Goal: Task Accomplishment & Management: Use online tool/utility

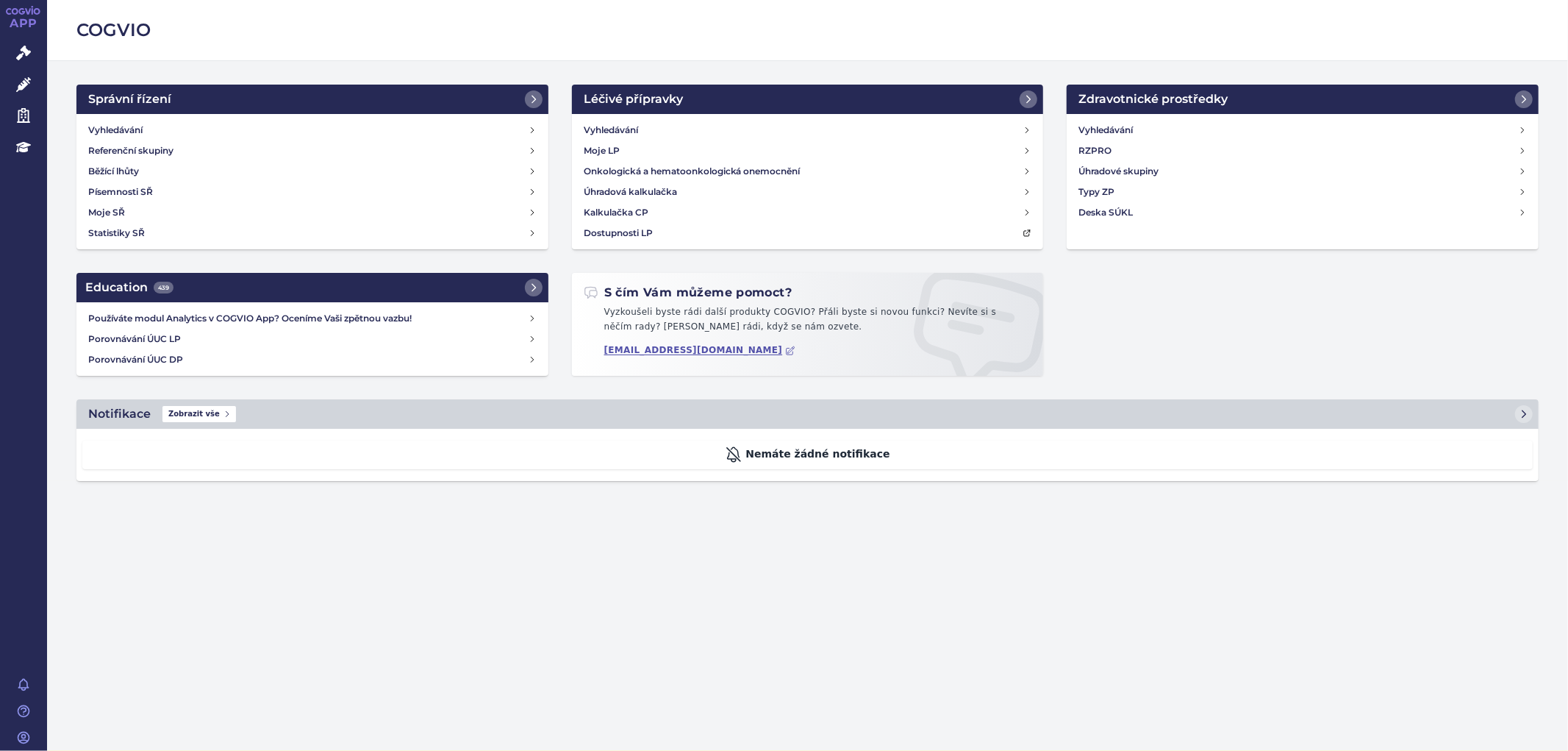
click at [994, 561] on div "COGVIO Správní řízení Vyhledávání Referenční skupiny Běžící lhůty Písemnosti SŘ…" at bounding box center [807, 376] width 1521 height 751
click at [23, 46] on icon at bounding box center [23, 52] width 14 height 14
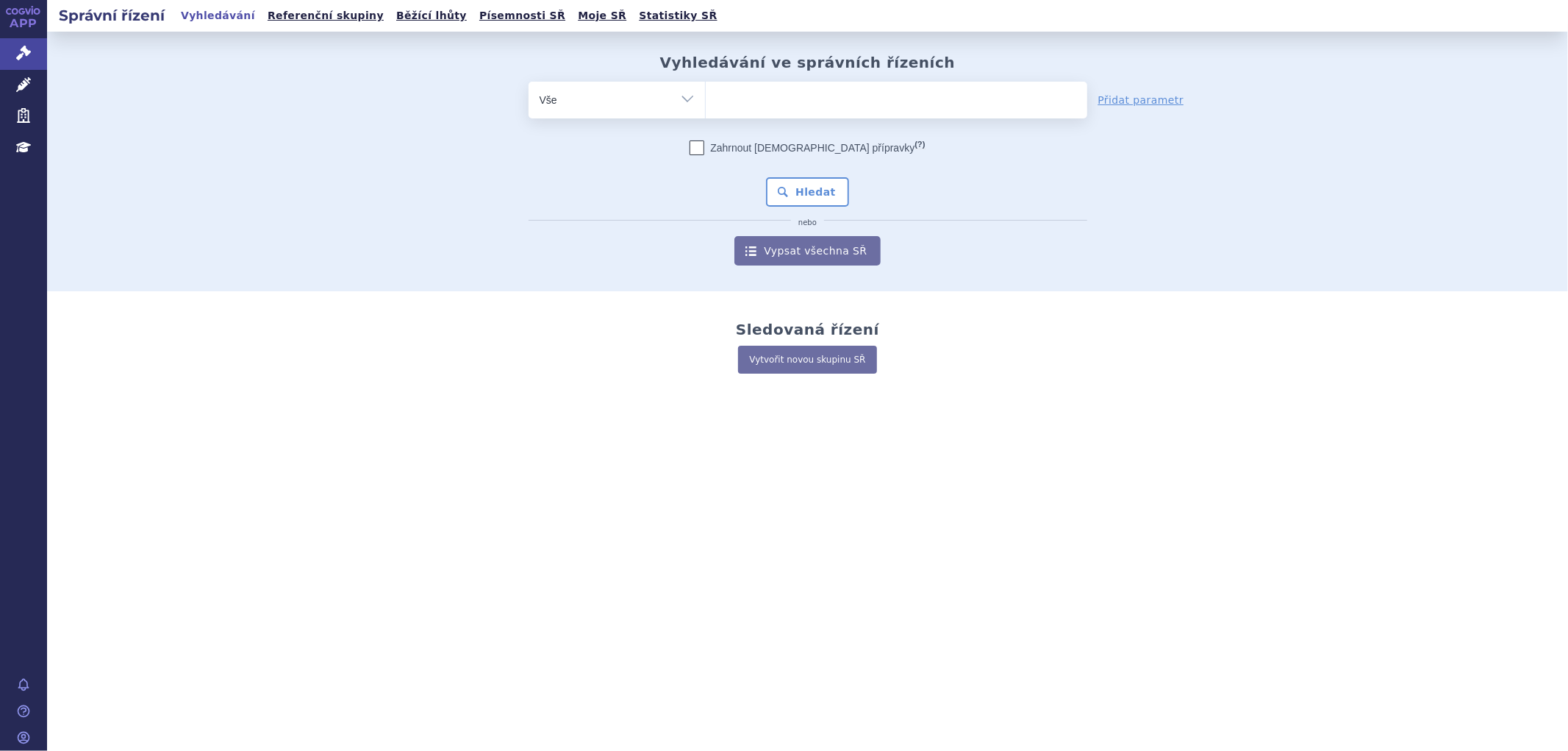
click at [17, 79] on icon at bounding box center [23, 84] width 14 height 14
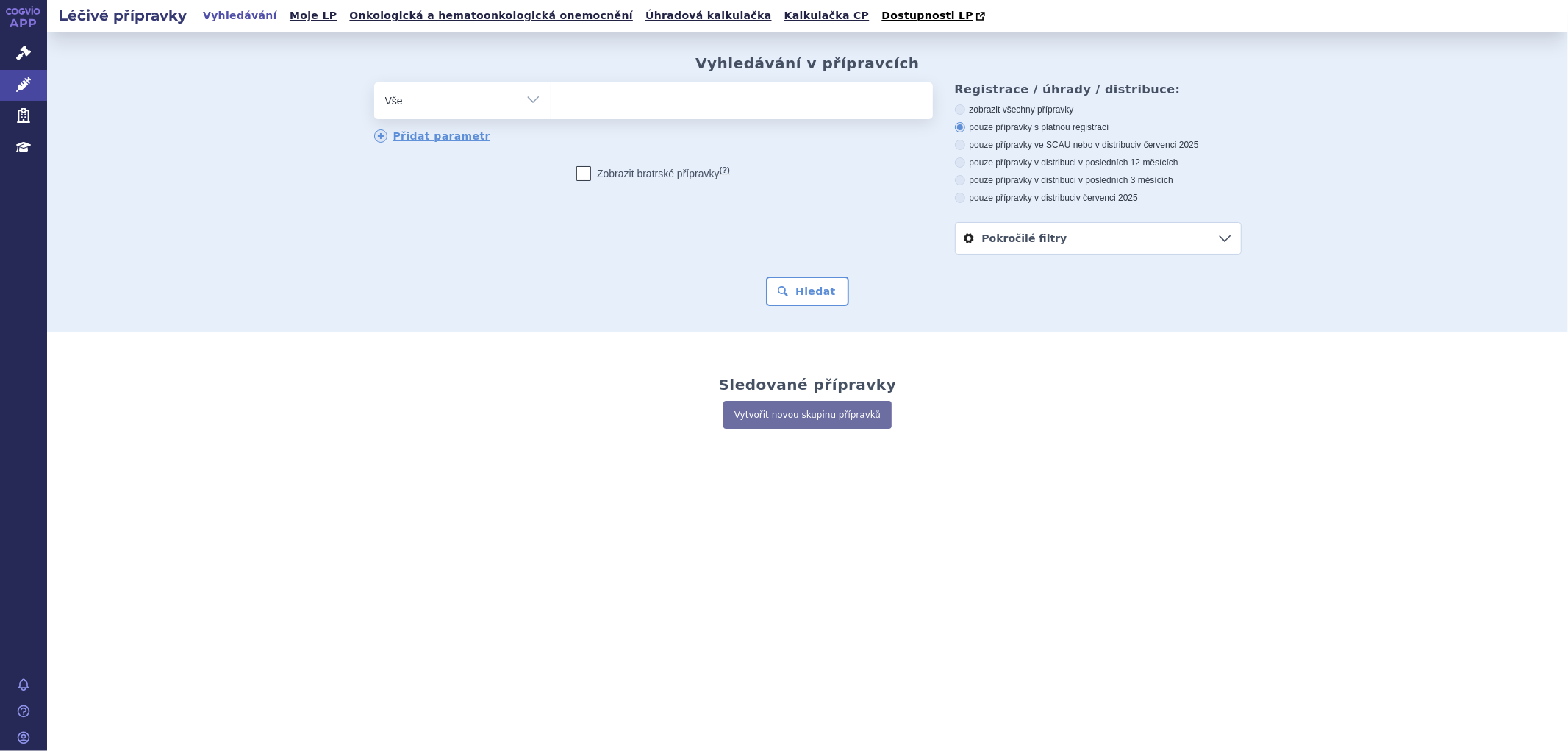
click at [970, 111] on label "zobrazit všechny přípravky" at bounding box center [1098, 110] width 287 height 12
click at [966, 111] on input "zobrazit všechny přípravky" at bounding box center [961, 111] width 10 height 10
radio input "true"
click at [596, 104] on ul at bounding box center [742, 98] width 381 height 31
click at [551, 104] on select at bounding box center [551, 100] width 1 height 37
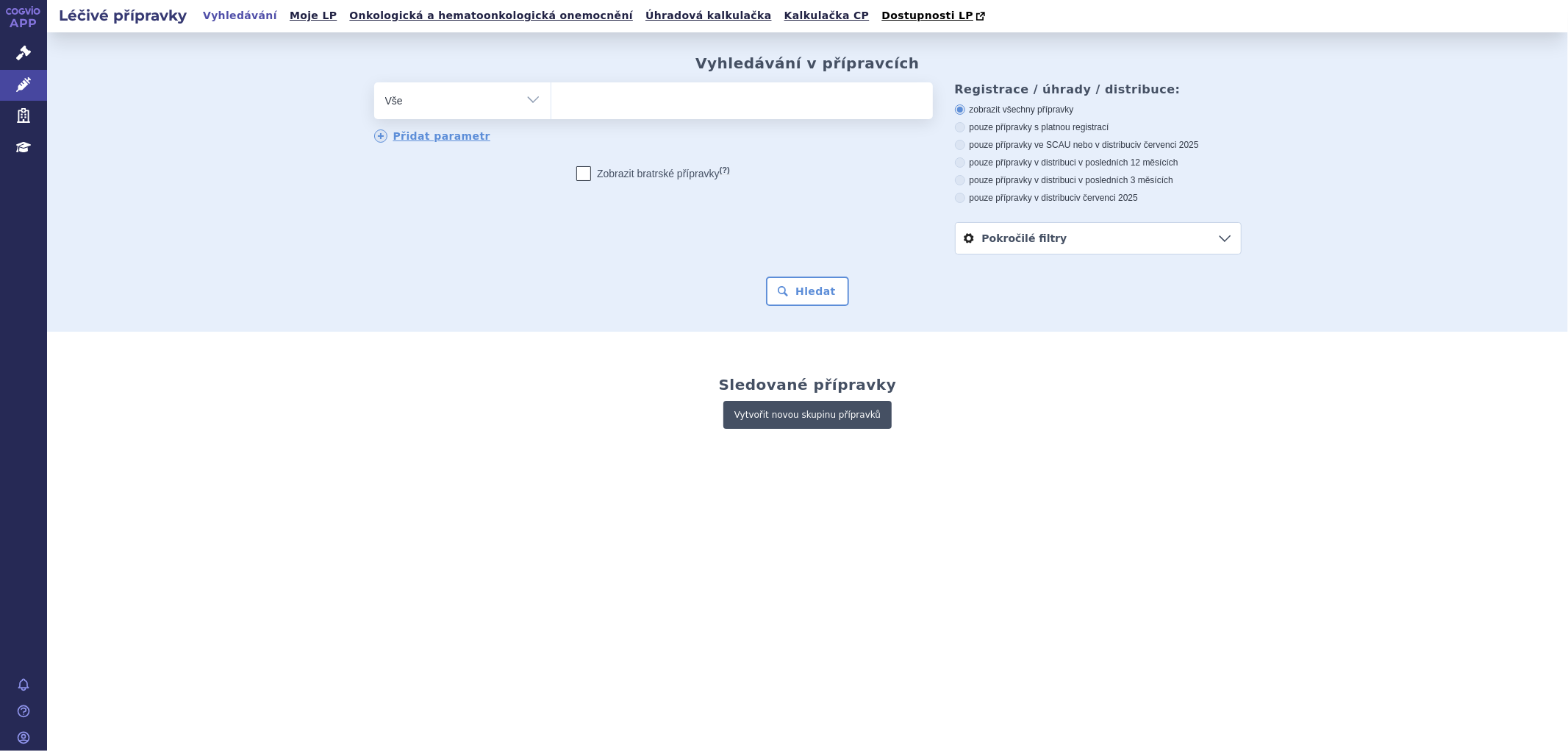
click at [817, 421] on link "Vytvořit novou skupinu přípravků" at bounding box center [807, 414] width 168 height 28
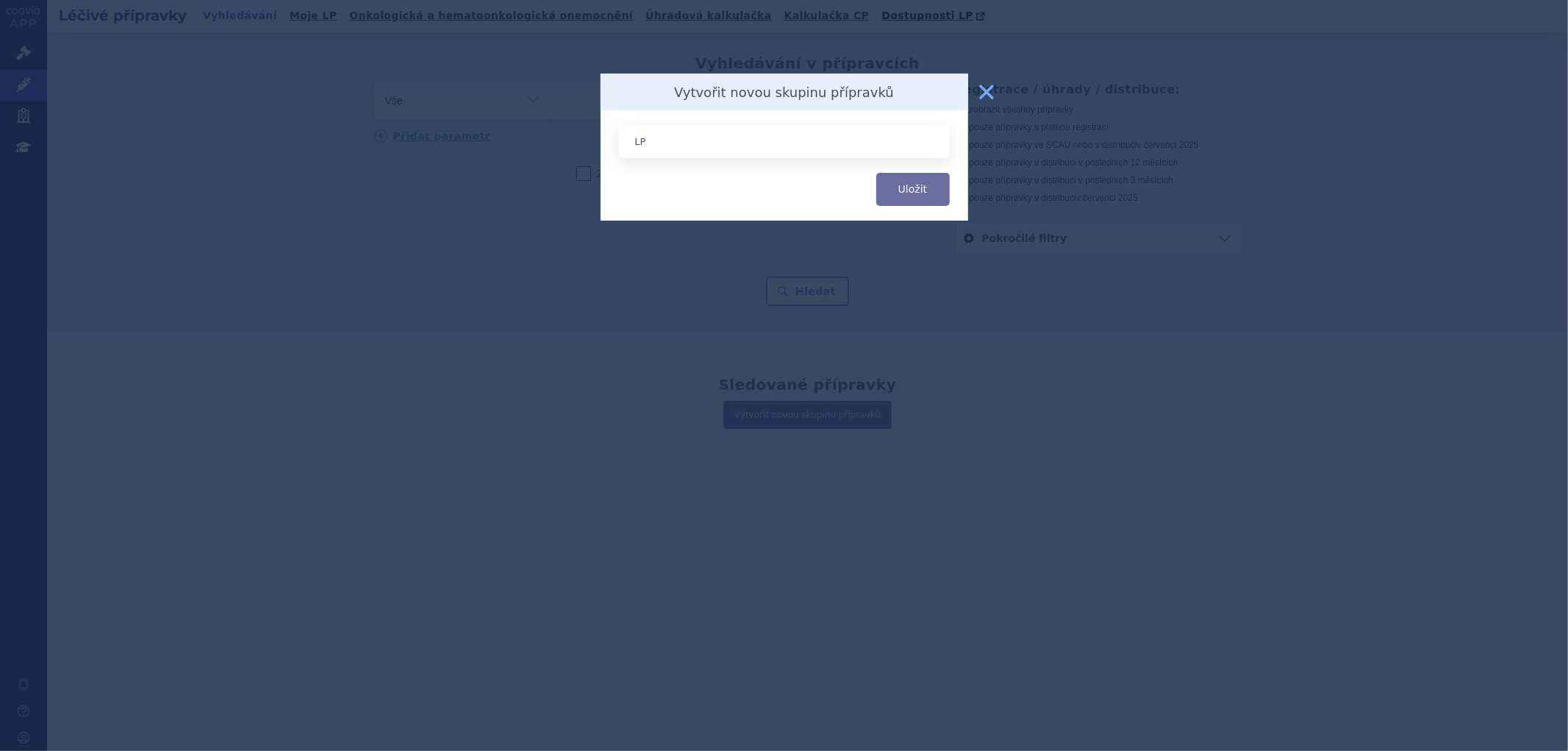
type input "L"
type input "Nové LP - Centrorvá péče"
click at [929, 189] on button "Uložit" at bounding box center [913, 189] width 73 height 33
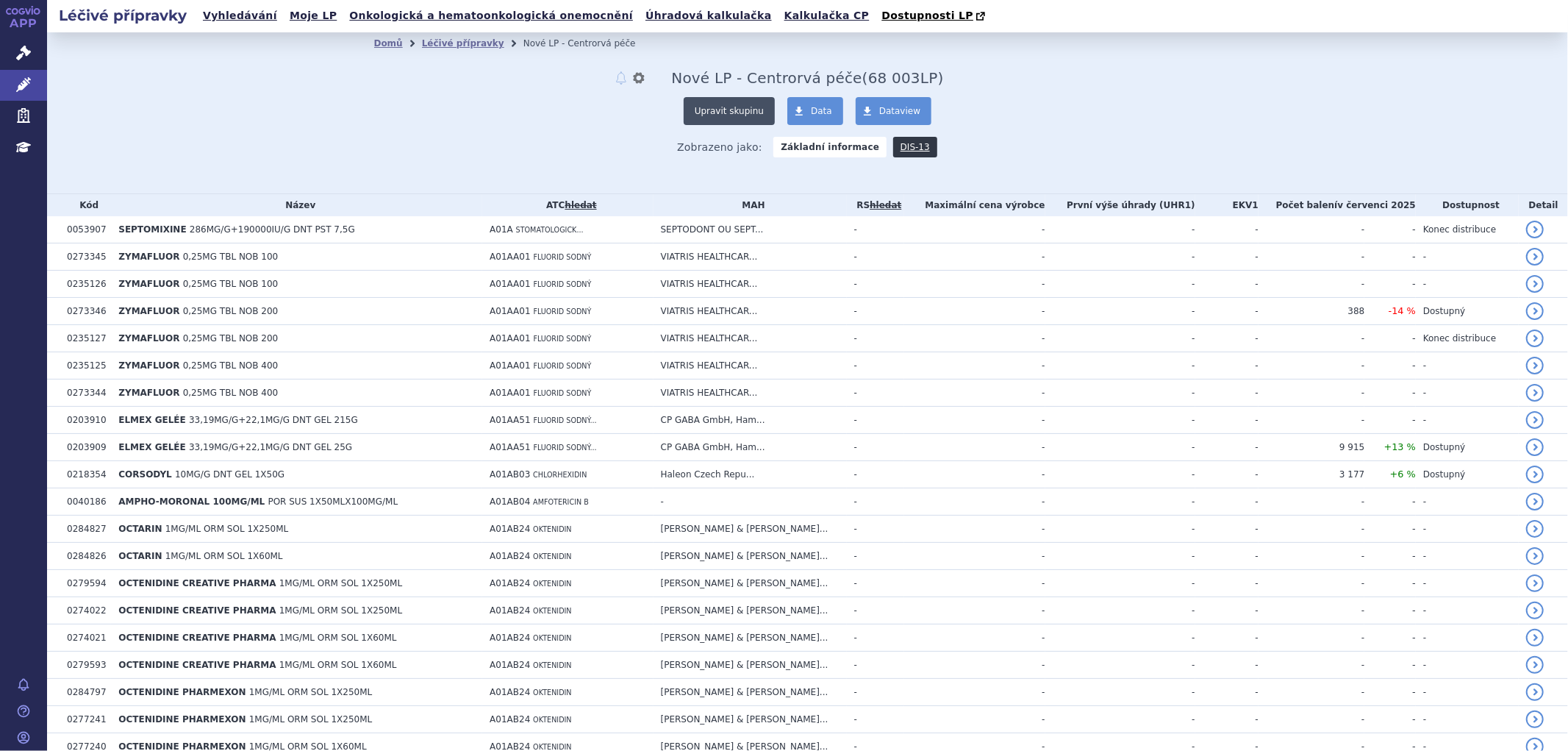
click at [720, 114] on button "Upravit skupinu" at bounding box center [729, 111] width 91 height 28
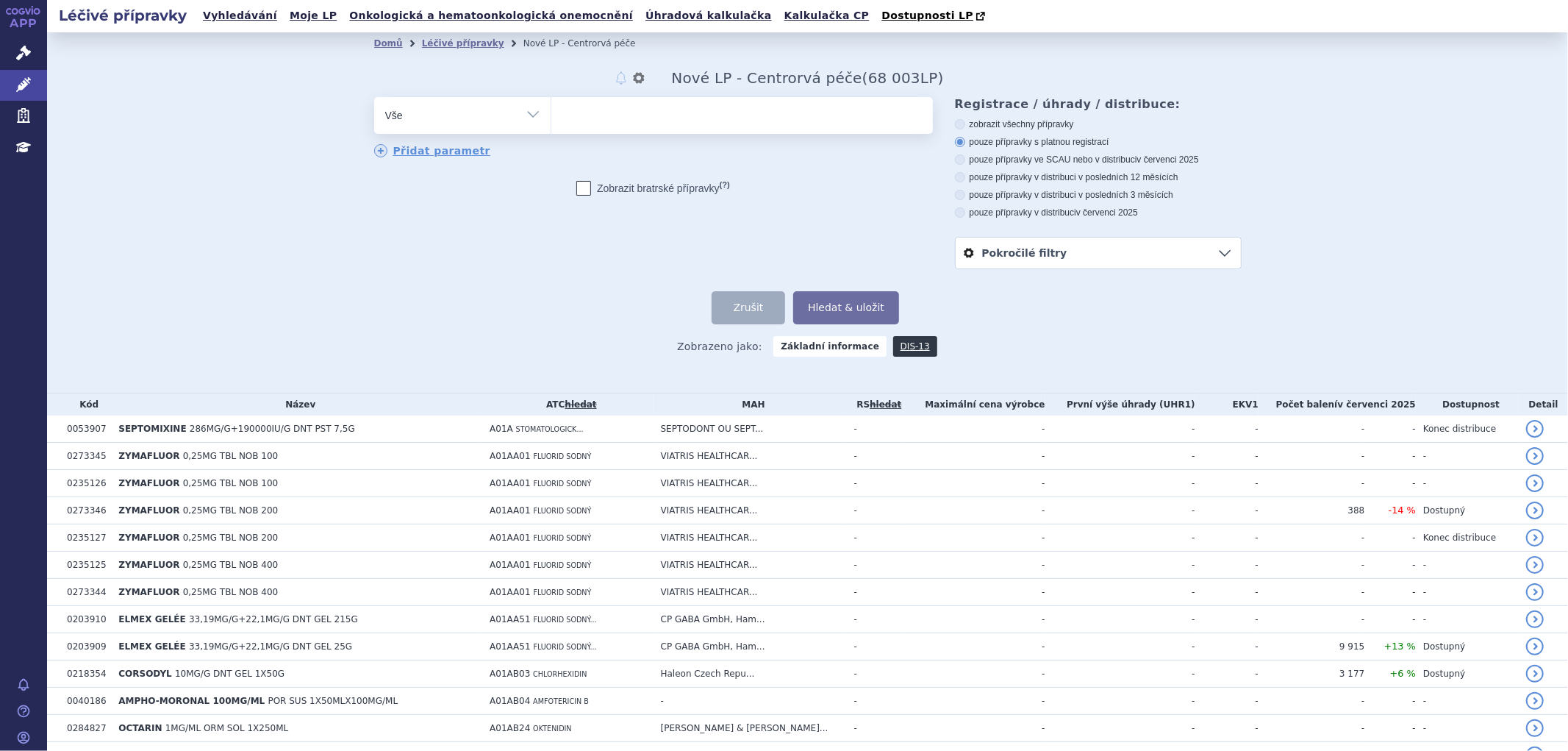
click at [1195, 254] on link "Pokročilé filtry" at bounding box center [1098, 253] width 285 height 31
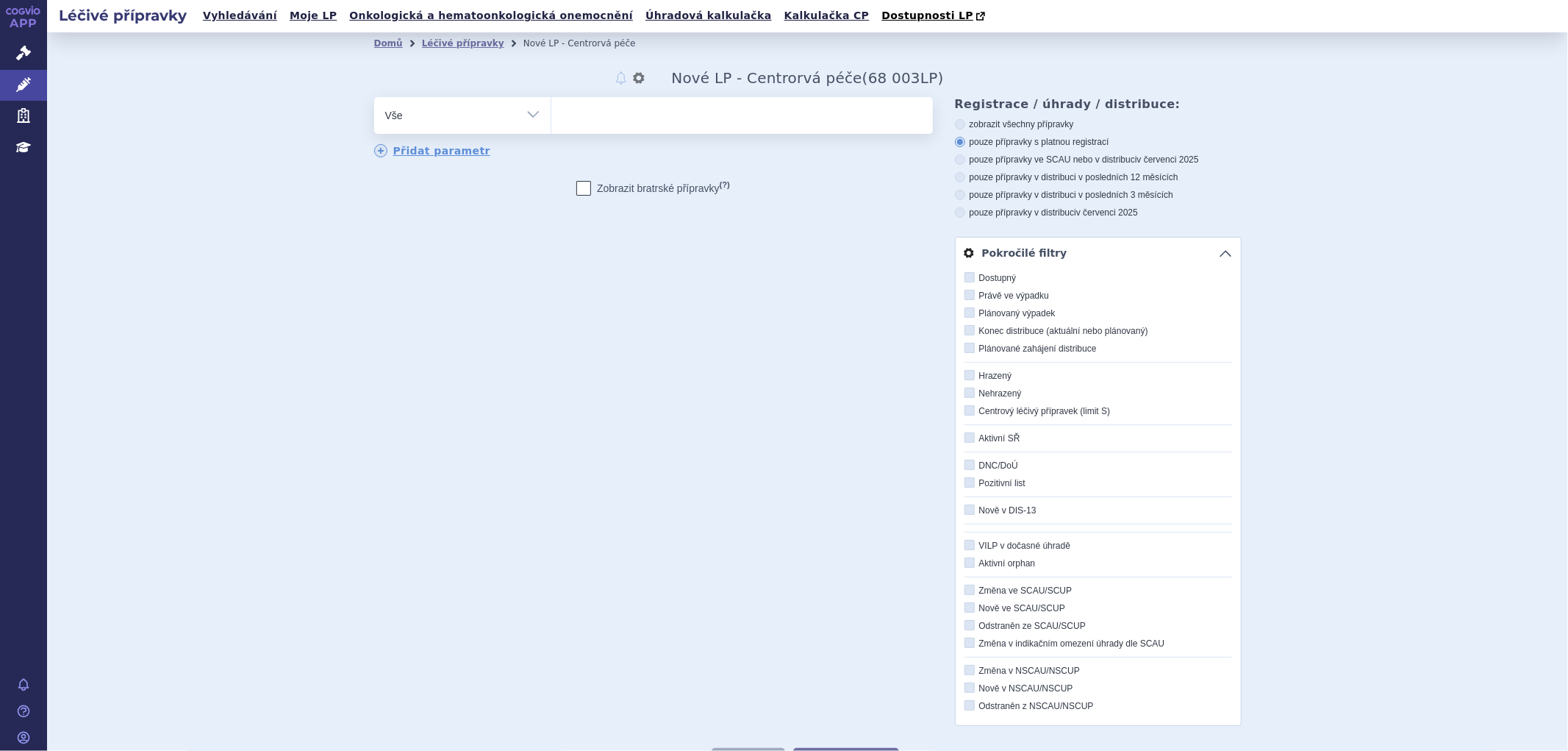
click at [964, 410] on icon at bounding box center [969, 410] width 11 height 11
click at [966, 410] on input "Centrový léčivý přípravek (limit S)" at bounding box center [970, 411] width 10 height 10
checkbox input "true"
click at [964, 610] on icon at bounding box center [969, 608] width 11 height 11
click at [966, 610] on input "Nově ve SCAU/SCUP" at bounding box center [970, 608] width 10 height 10
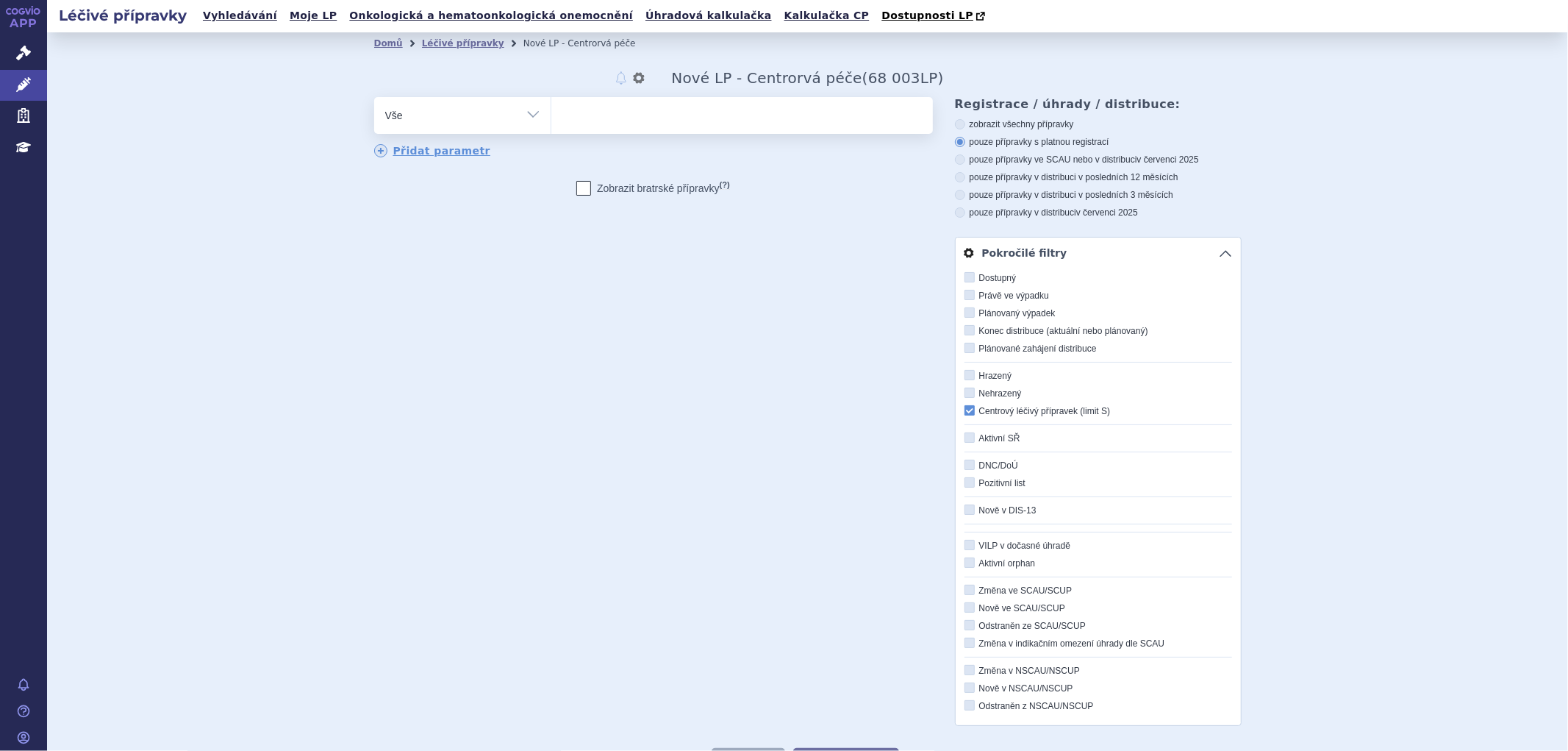
checkbox input "true"
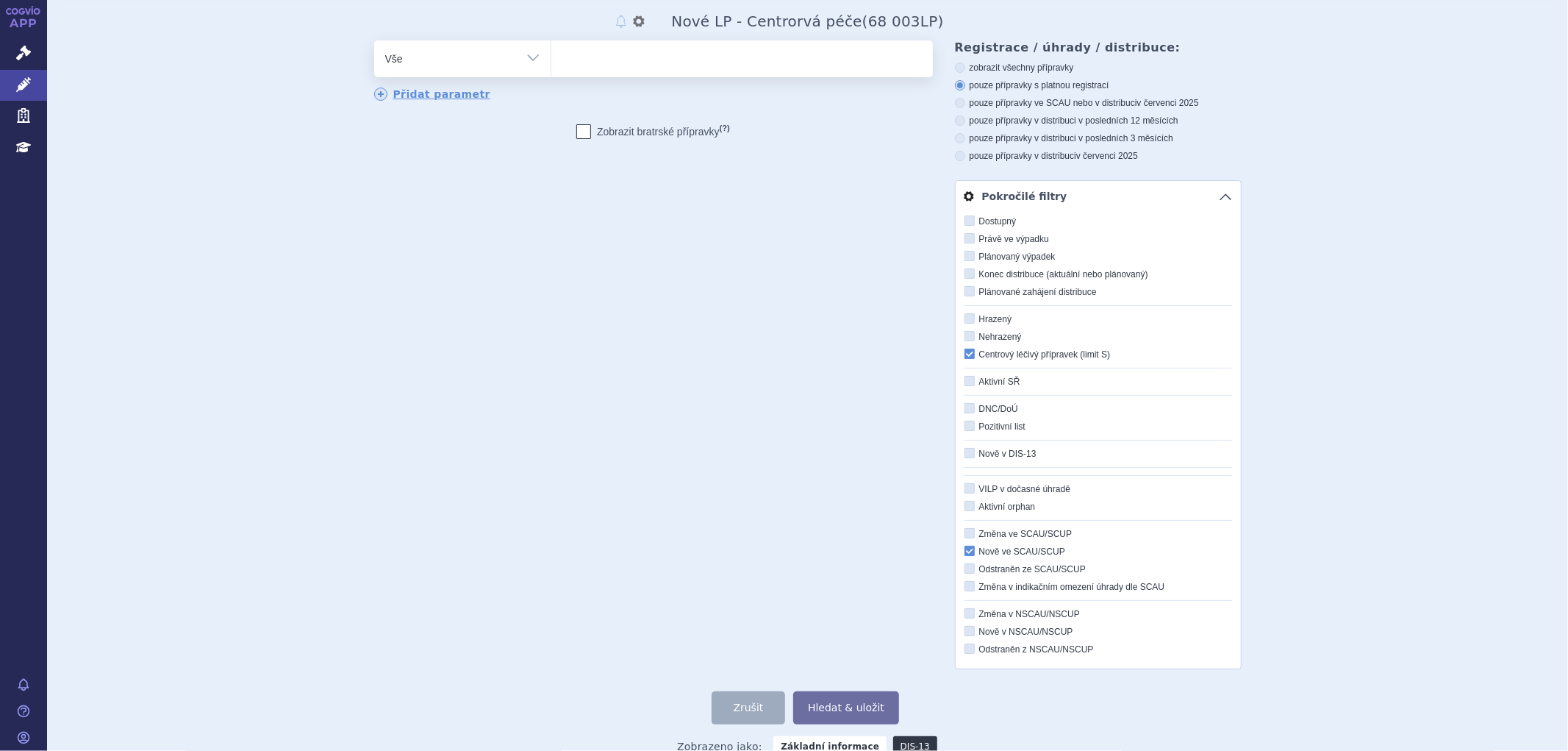
scroll to position [82, 0]
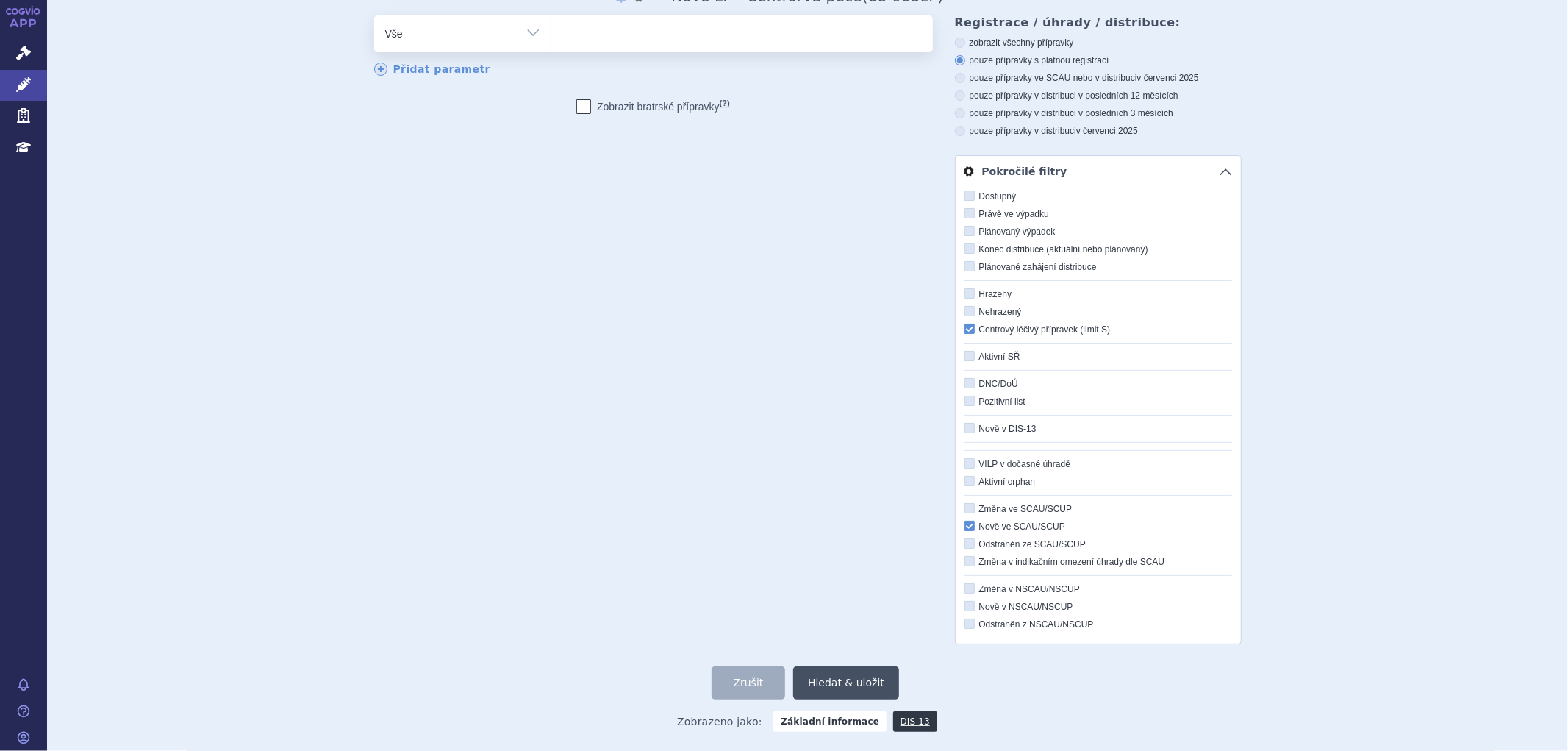
click at [832, 682] on button "Hledat & uložit" at bounding box center [846, 683] width 106 height 33
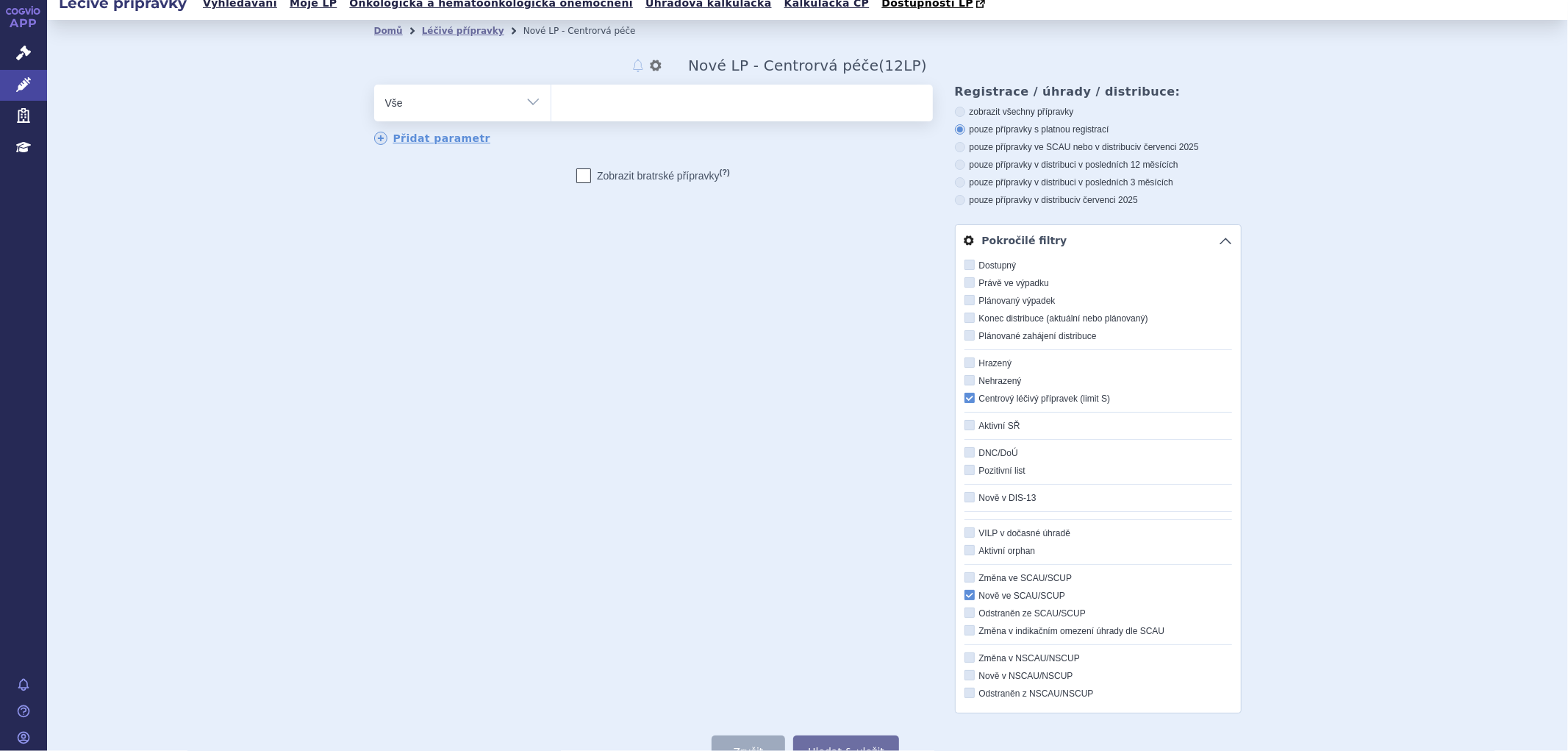
scroll to position [0, 0]
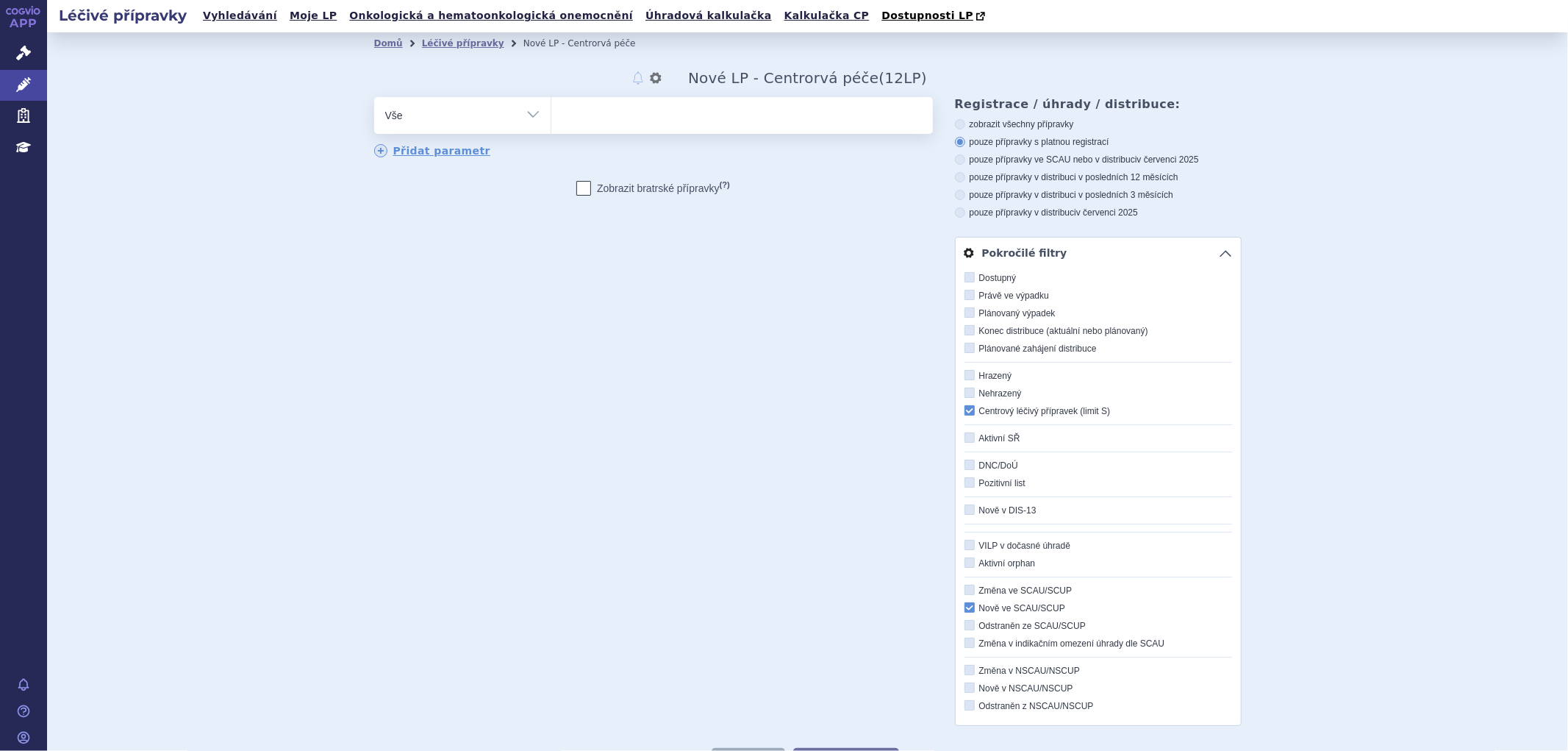
click at [1218, 251] on link "Pokročilé filtry" at bounding box center [1098, 253] width 285 height 31
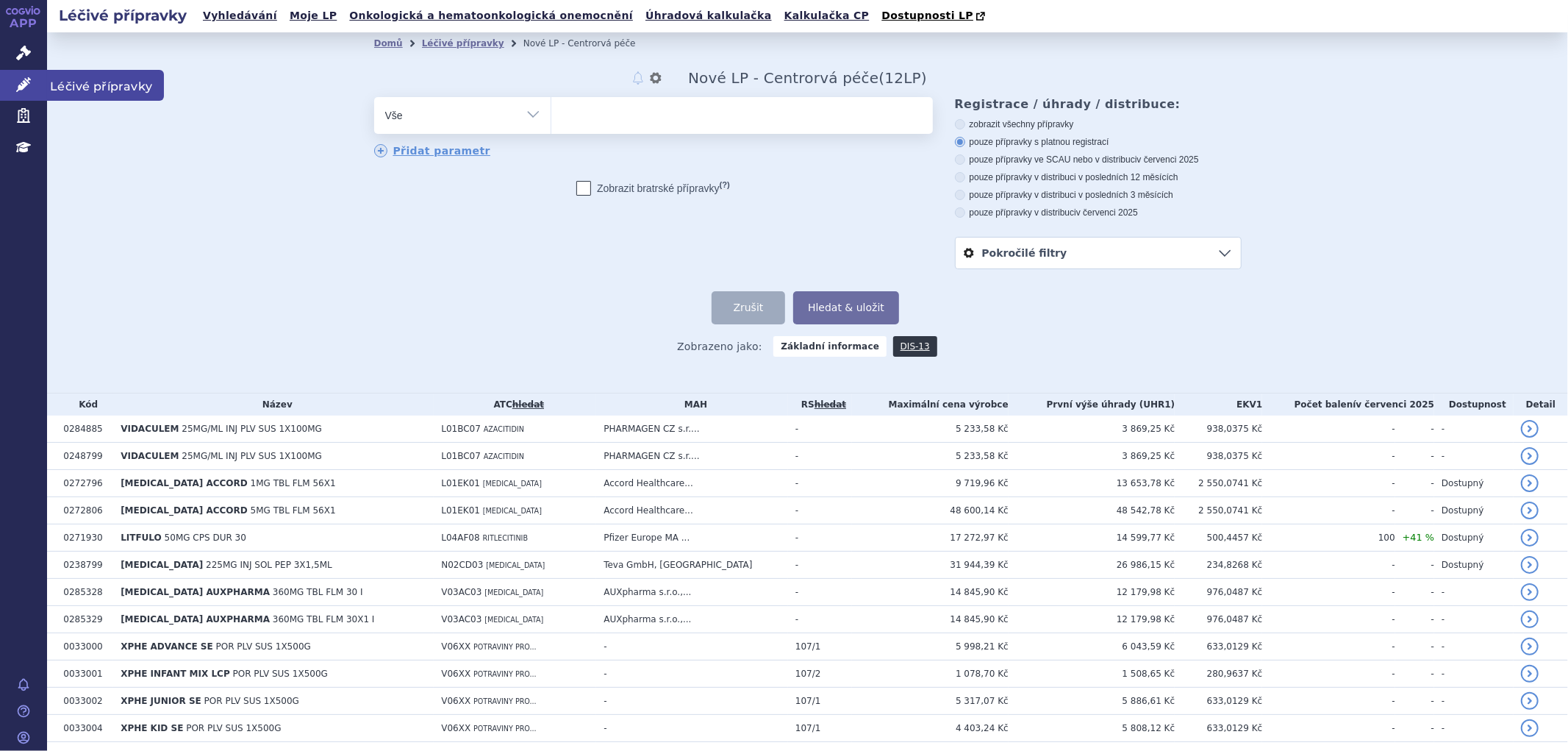
click at [26, 78] on icon at bounding box center [23, 84] width 14 height 14
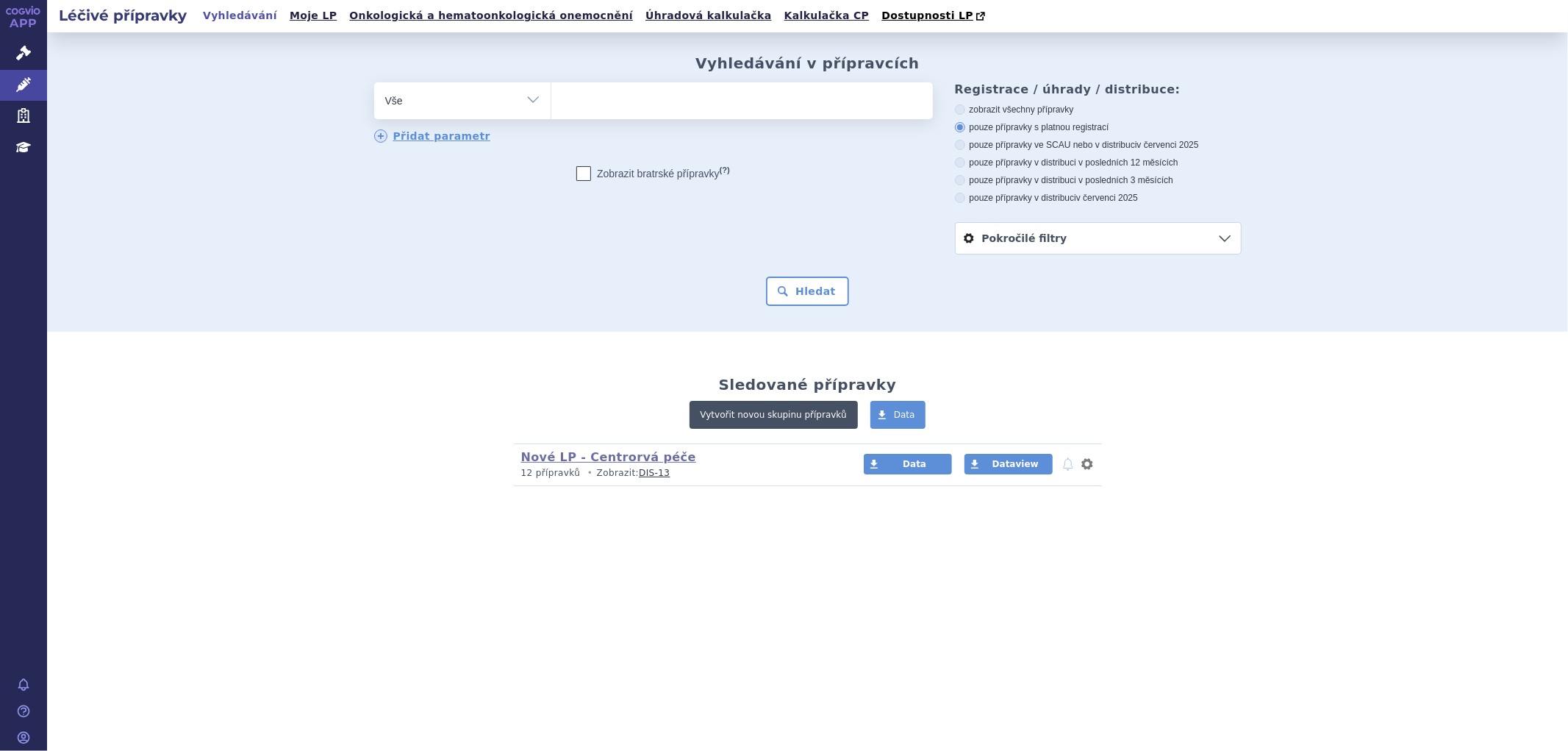
click at [792, 418] on link "Vytvořit novou skupinu přípravků" at bounding box center [773, 414] width 168 height 28
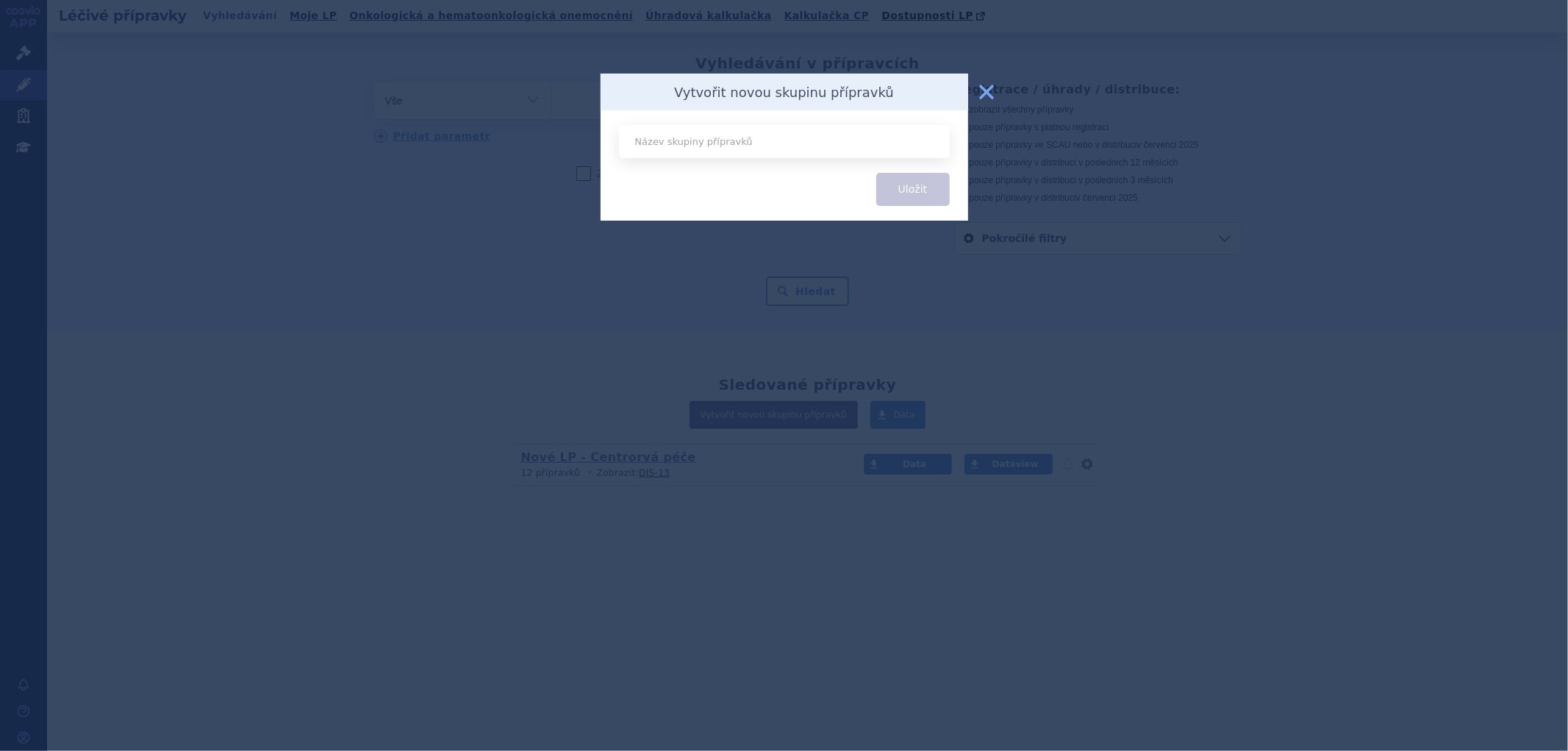
click at [742, 155] on input "text" at bounding box center [784, 142] width 331 height 33
type input "Změny LP - Centrová péče"
click at [909, 192] on button "Uložit" at bounding box center [913, 189] width 73 height 33
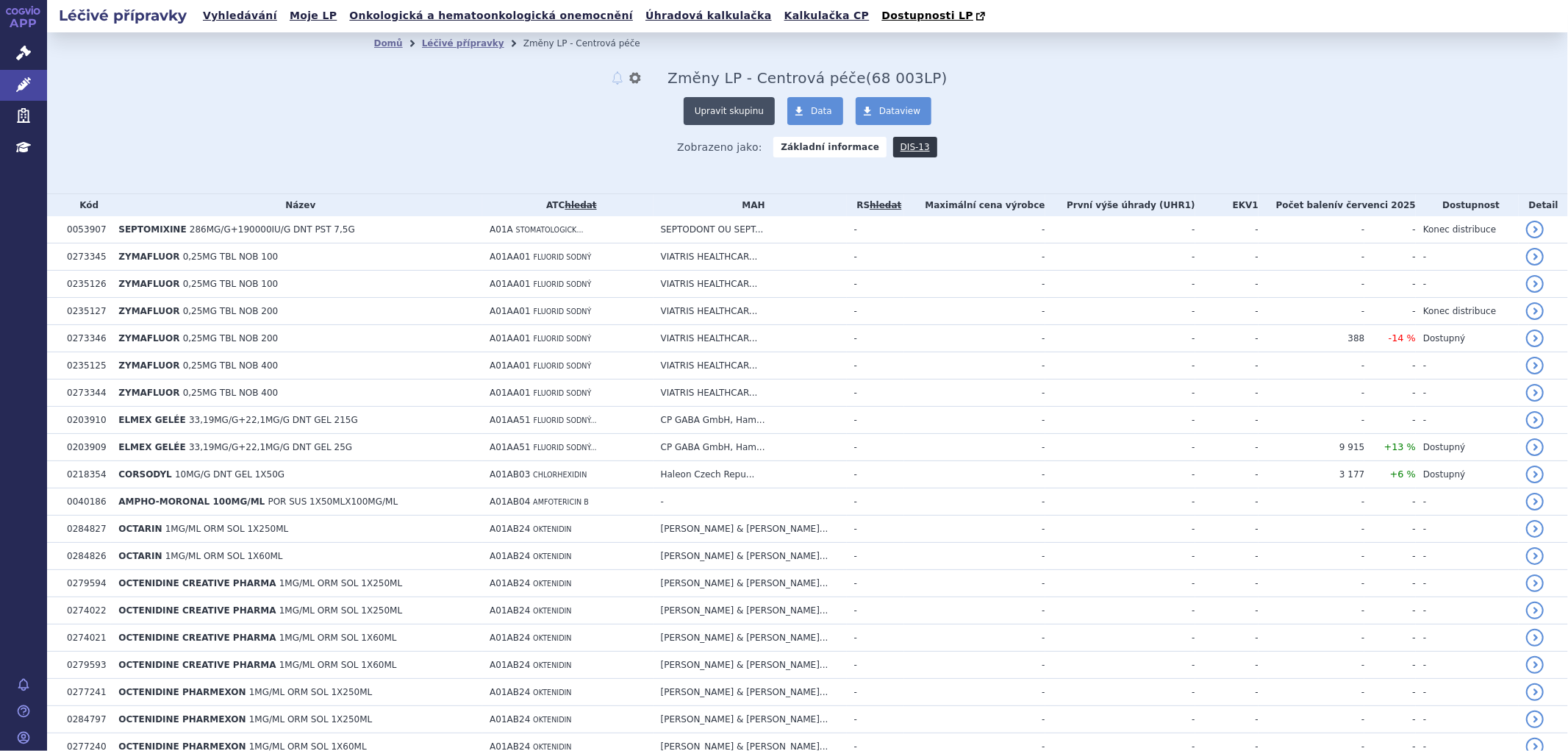
click at [736, 112] on button "Upravit skupinu" at bounding box center [729, 111] width 91 height 28
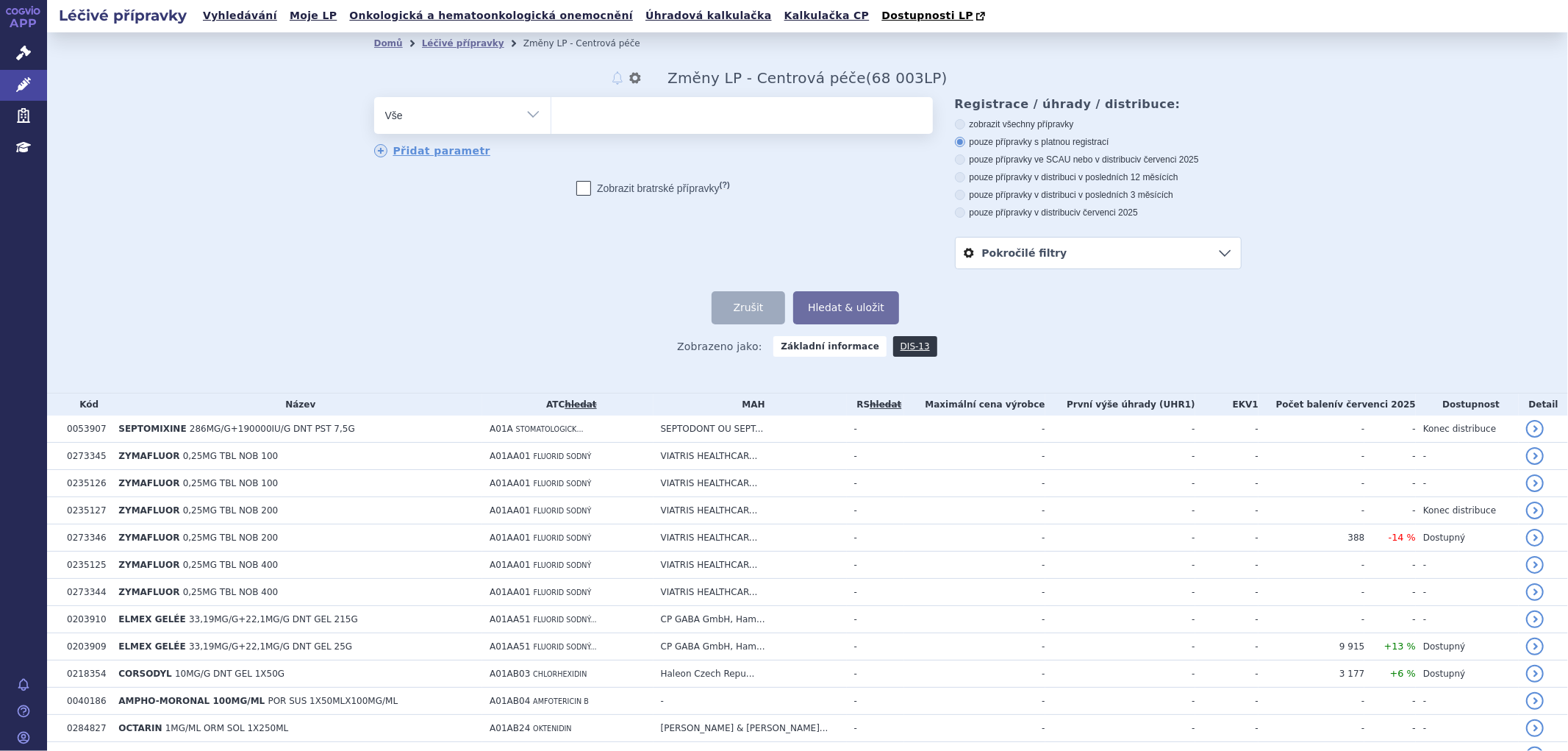
click at [1143, 257] on link "Pokročilé filtry" at bounding box center [1098, 253] width 285 height 31
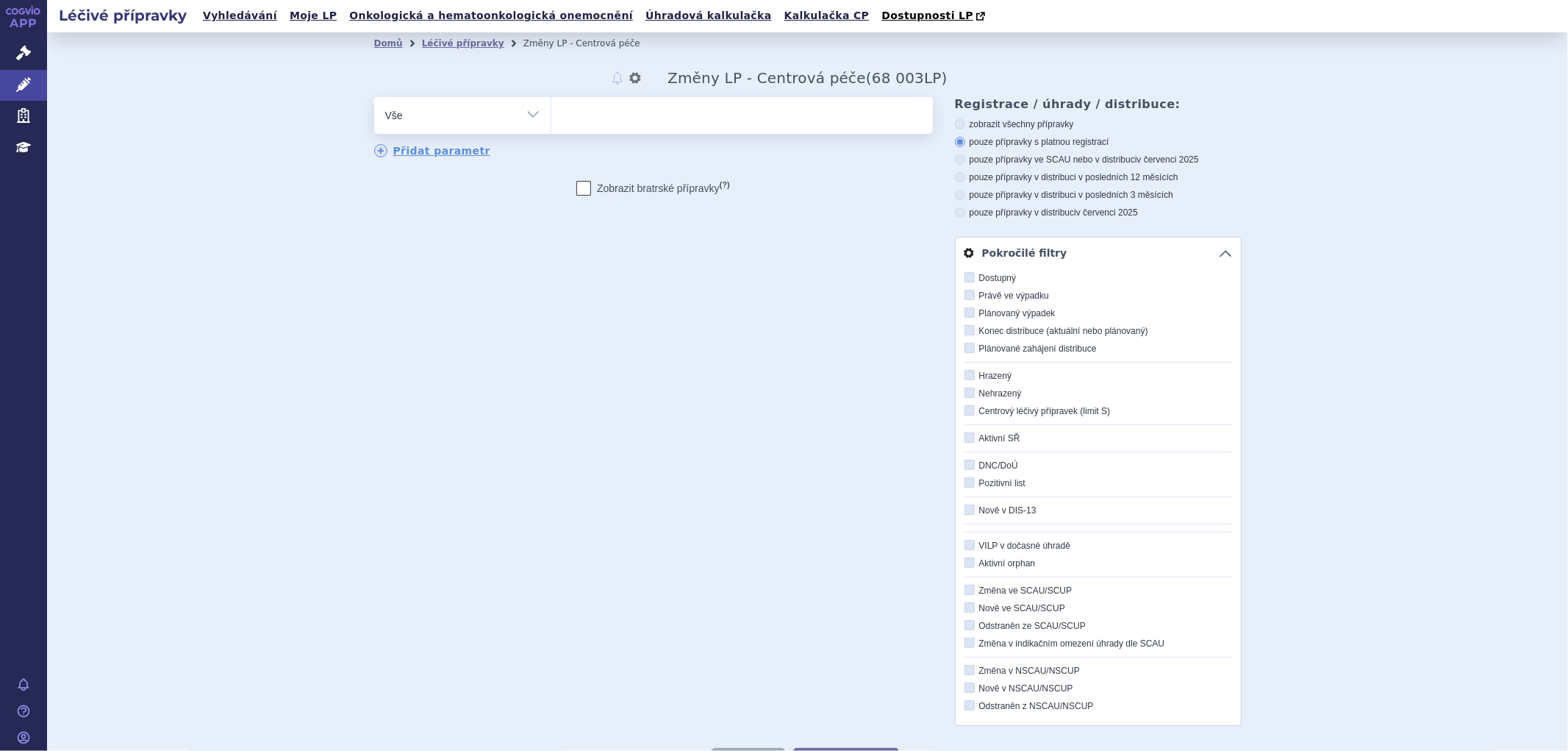
click at [968, 410] on label "Centrový léčivý přípravek (limit S)" at bounding box center [1098, 411] width 268 height 12
click at [968, 410] on input "Centrový léčivý přípravek (limit S)" at bounding box center [970, 411] width 10 height 10
checkbox input "true"
click at [965, 648] on icon at bounding box center [969, 643] width 11 height 11
click at [966, 649] on input "Změna v indikačním omezení úhrady dle SCAU" at bounding box center [970, 643] width 10 height 10
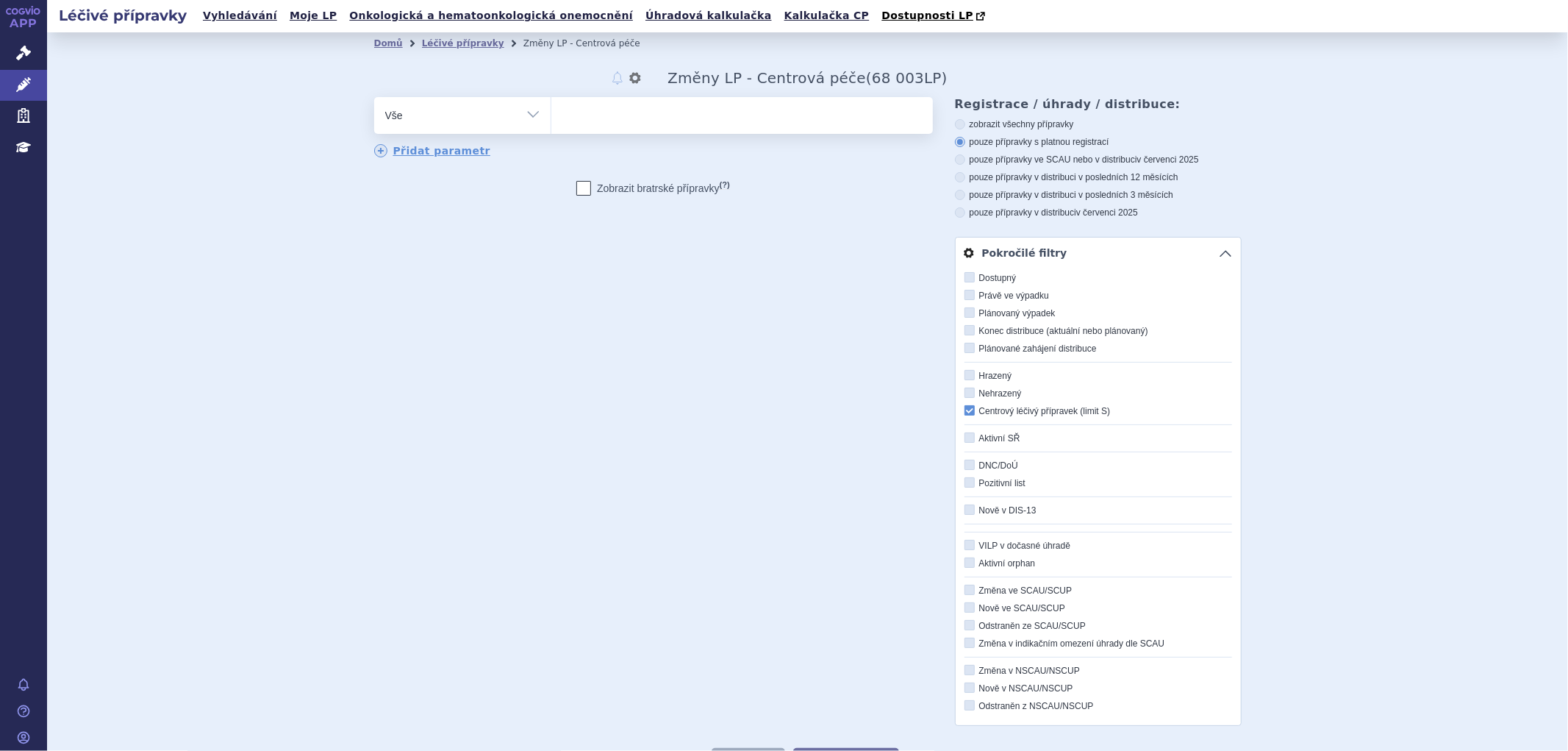
checkbox input "true"
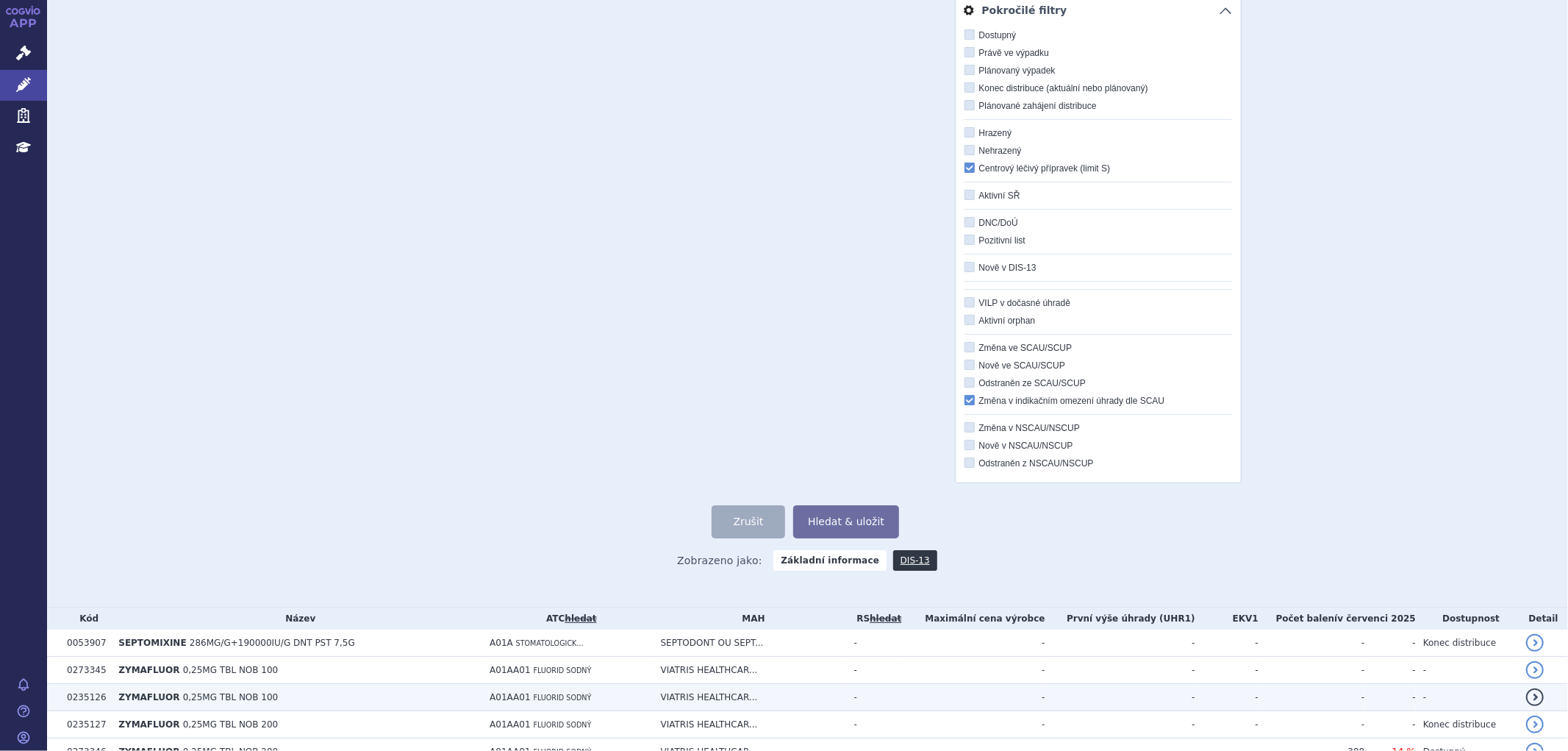
scroll to position [245, 0]
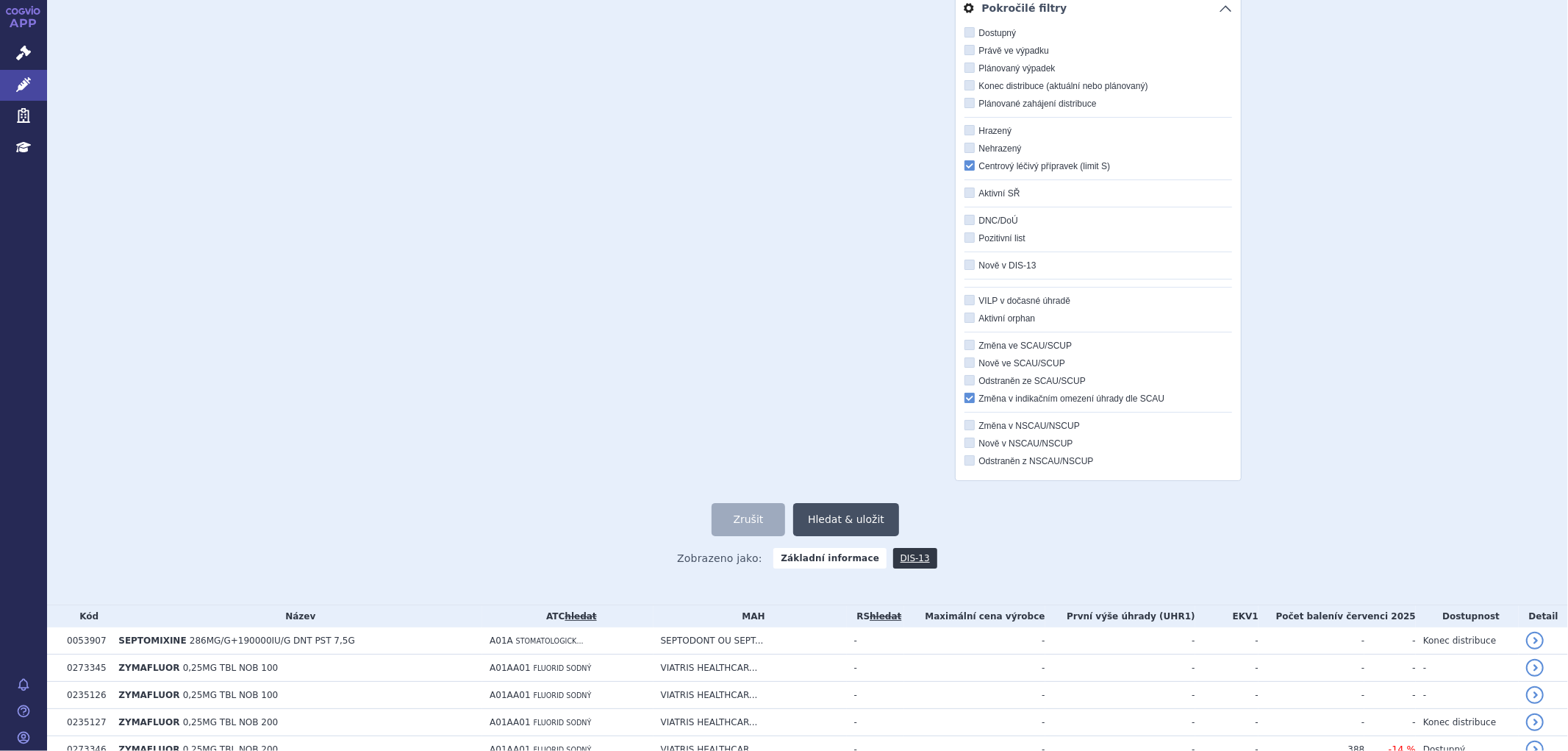
click at [832, 520] on button "Hledat & uložit" at bounding box center [846, 519] width 106 height 33
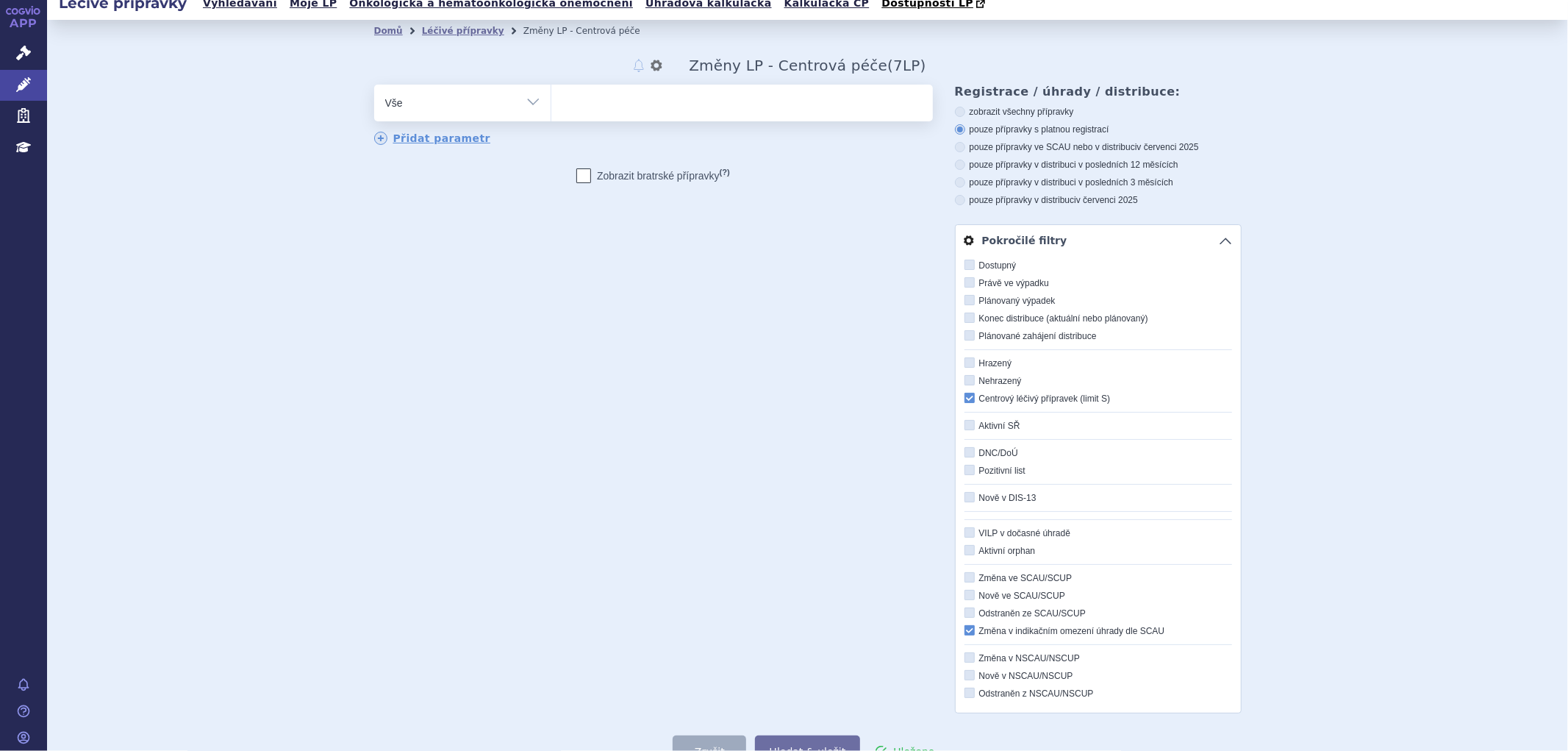
scroll to position [0, 0]
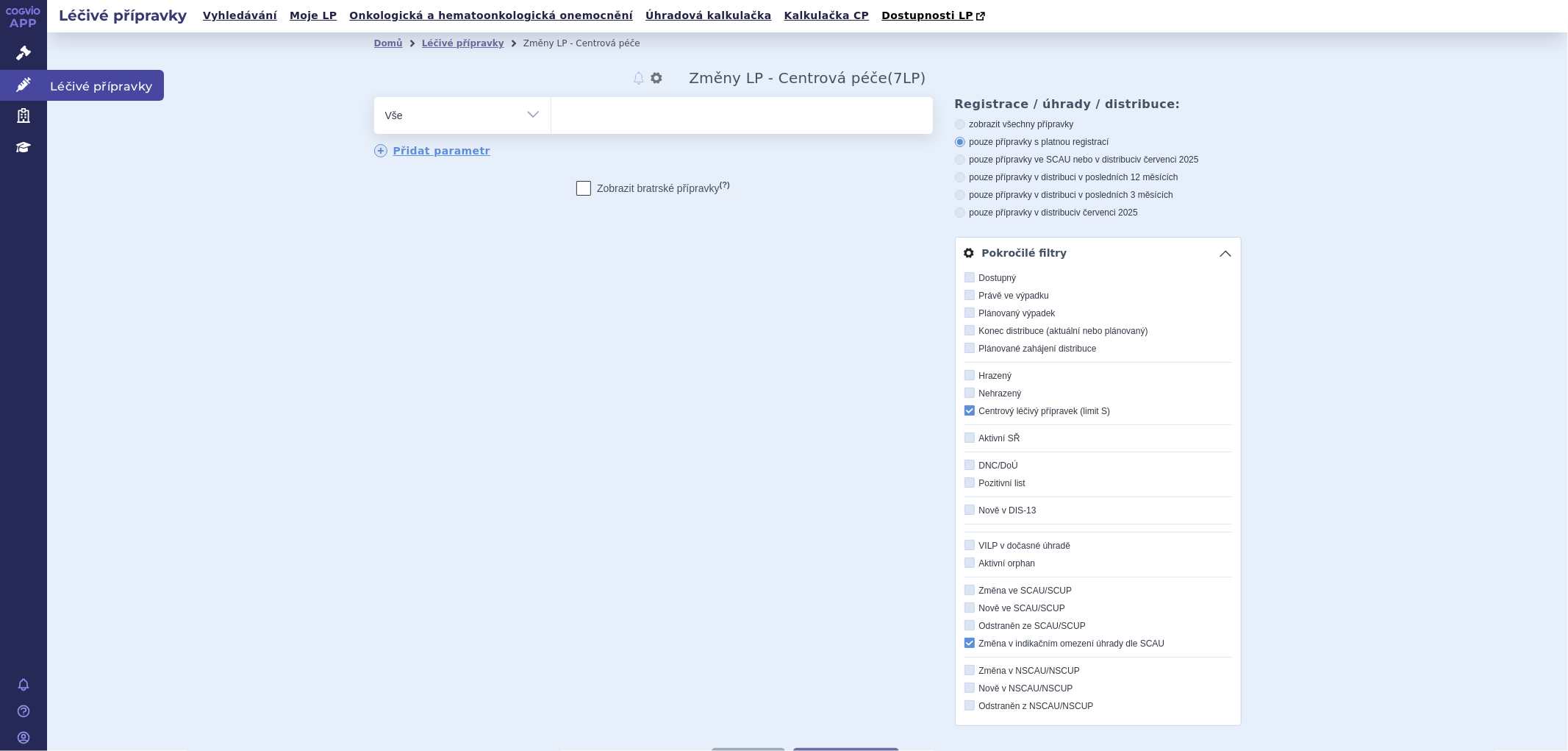
click at [13, 86] on link "Léčivé přípravky" at bounding box center [23, 85] width 47 height 31
